Goal: Go to known website: Access a specific website the user already knows

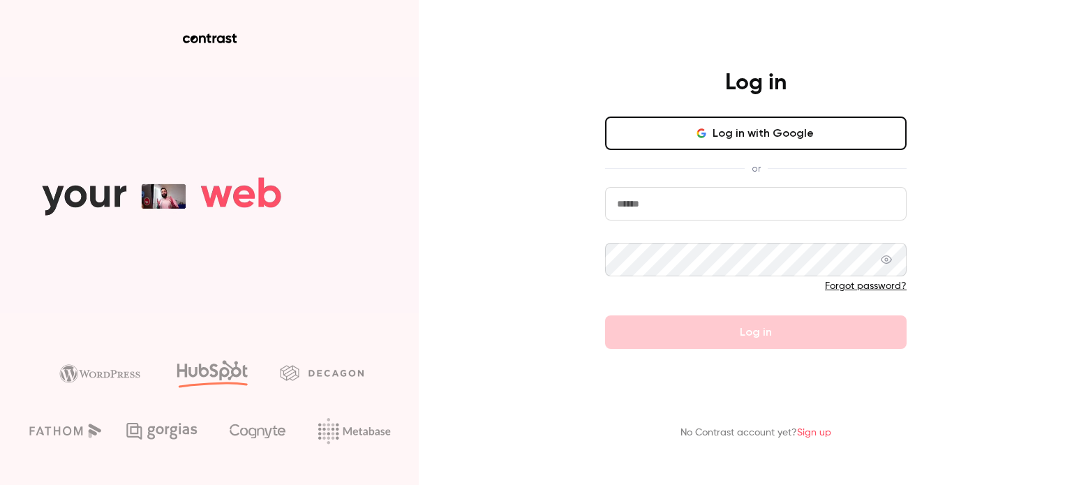
type input "**********"
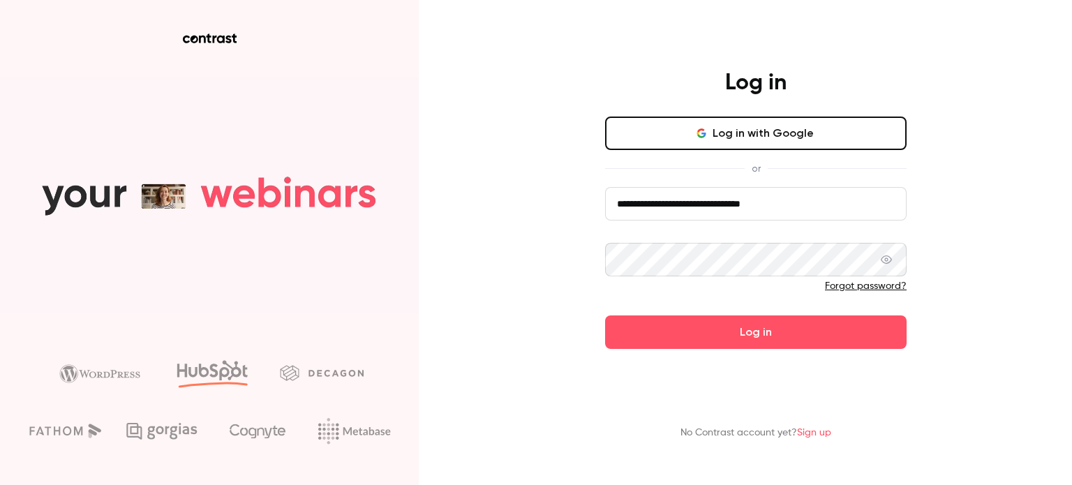
click at [692, 136] on button "Log in with Google" at bounding box center [756, 134] width 302 height 34
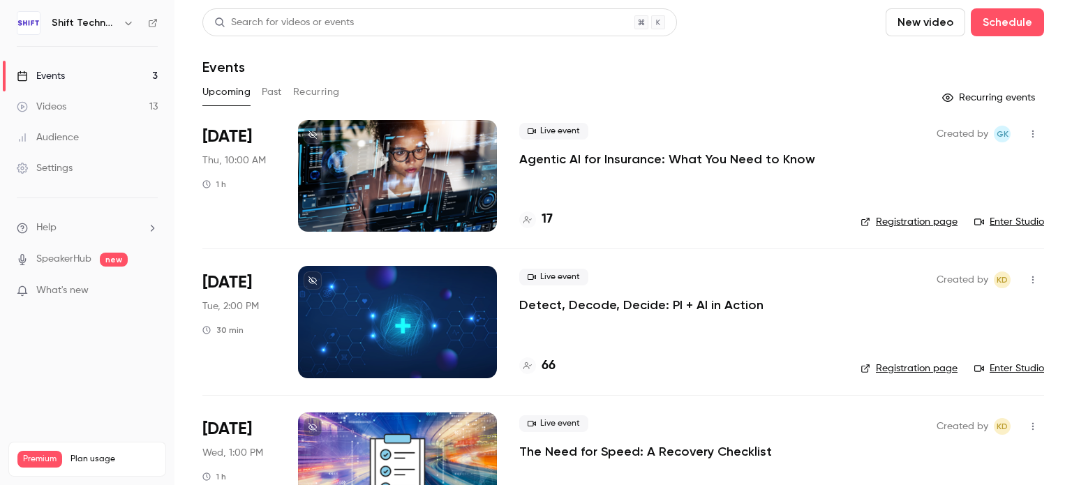
scroll to position [64, 0]
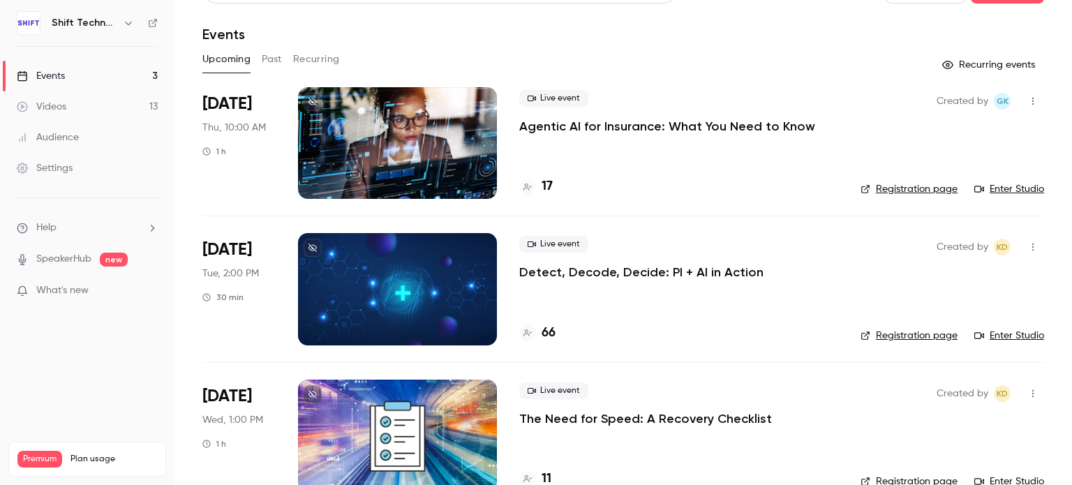
scroll to position [64, 0]
